Goal: Transaction & Acquisition: Purchase product/service

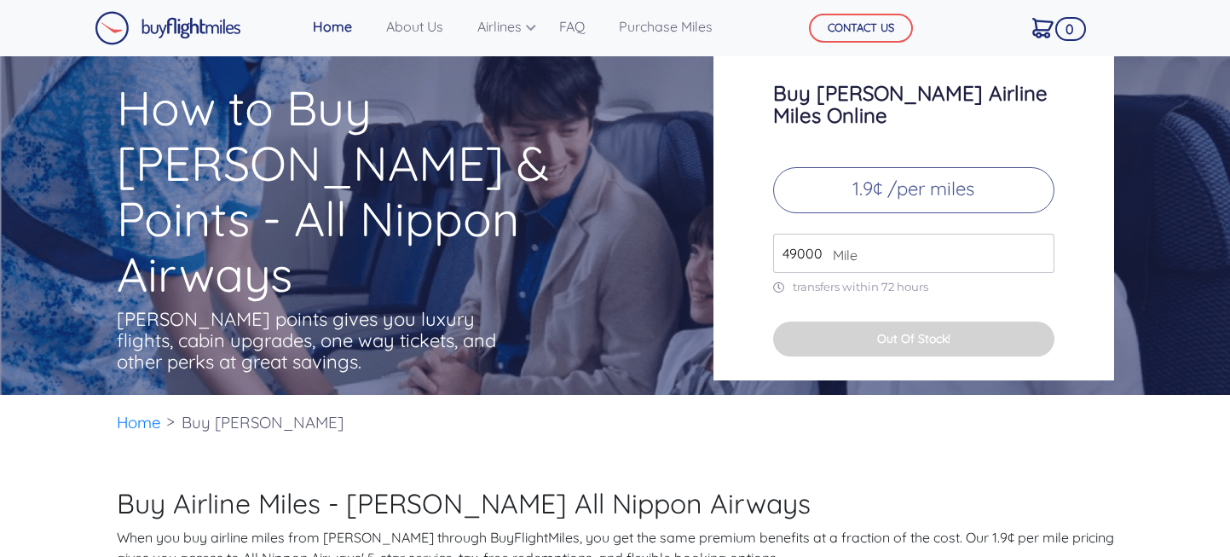
click at [870, 101] on h3 "Buy [PERSON_NAME] Airline Miles Online" at bounding box center [913, 104] width 281 height 44
click at [876, 180] on p "1.9¢ /per miles" at bounding box center [913, 190] width 281 height 46
click at [792, 254] on div "Buy [PERSON_NAME] Airline Miles Online 1.9¢ /per miles 49000 Mile transfers wit…" at bounding box center [914, 209] width 401 height 341
click at [810, 234] on input "49000" at bounding box center [913, 253] width 281 height 39
type input "50000"
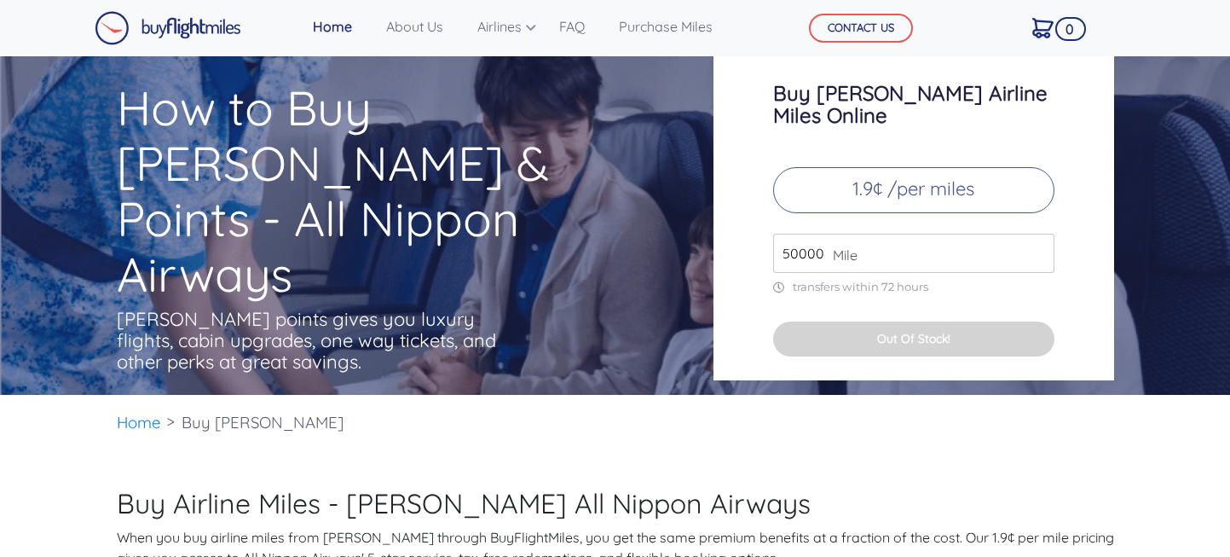
click at [1040, 234] on input "50000" at bounding box center [913, 253] width 281 height 39
click at [967, 321] on button "Out Of Stock!" at bounding box center [913, 338] width 281 height 35
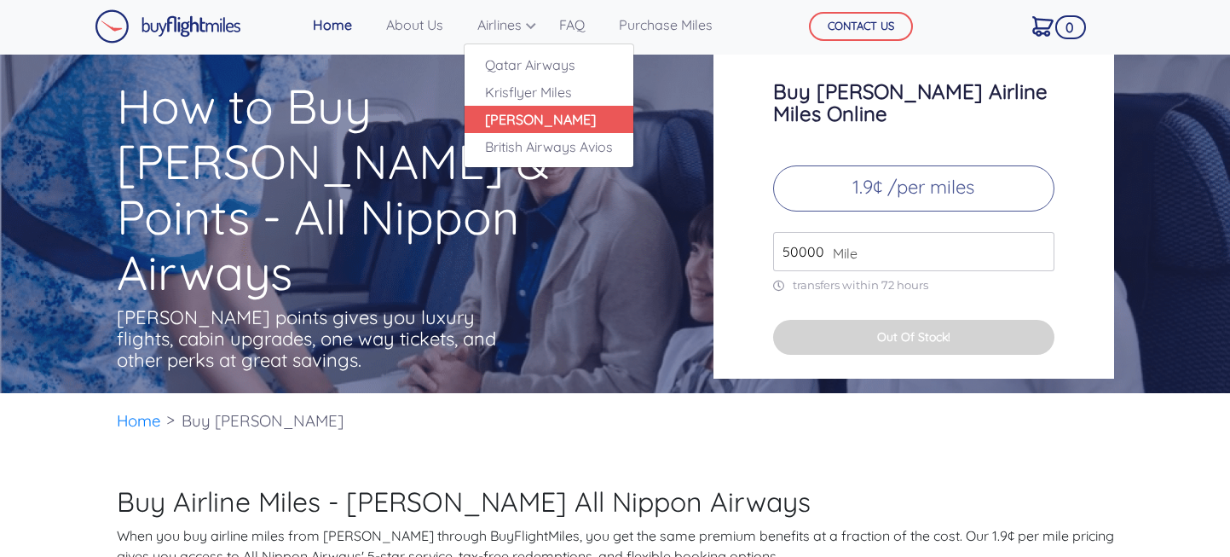
click at [512, 123] on link "[PERSON_NAME]" at bounding box center [549, 119] width 169 height 27
